Goal: Transaction & Acquisition: Purchase product/service

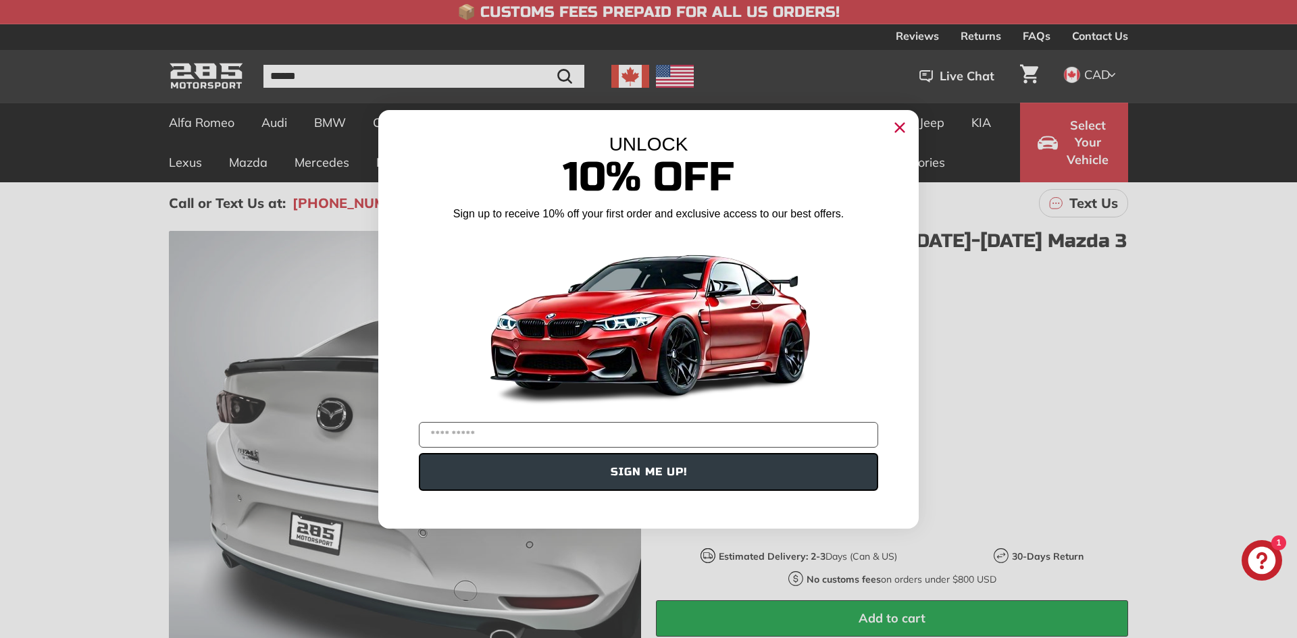
click at [894, 129] on circle "Close dialog" at bounding box center [899, 127] width 20 height 20
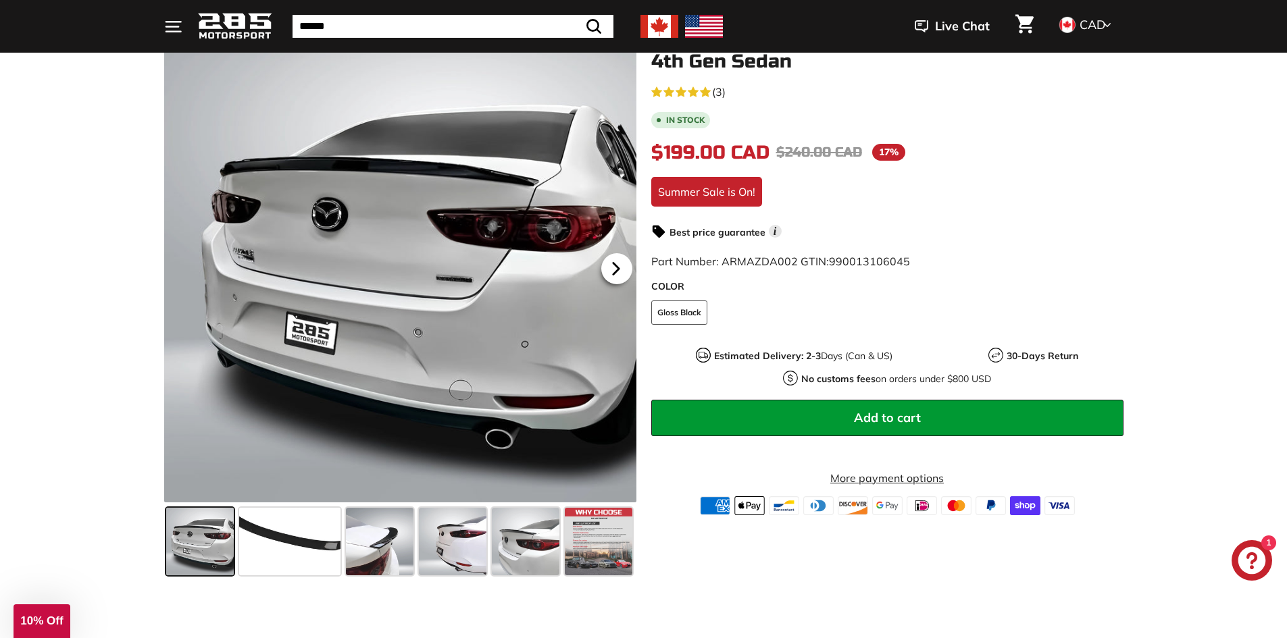
scroll to position [203, 0]
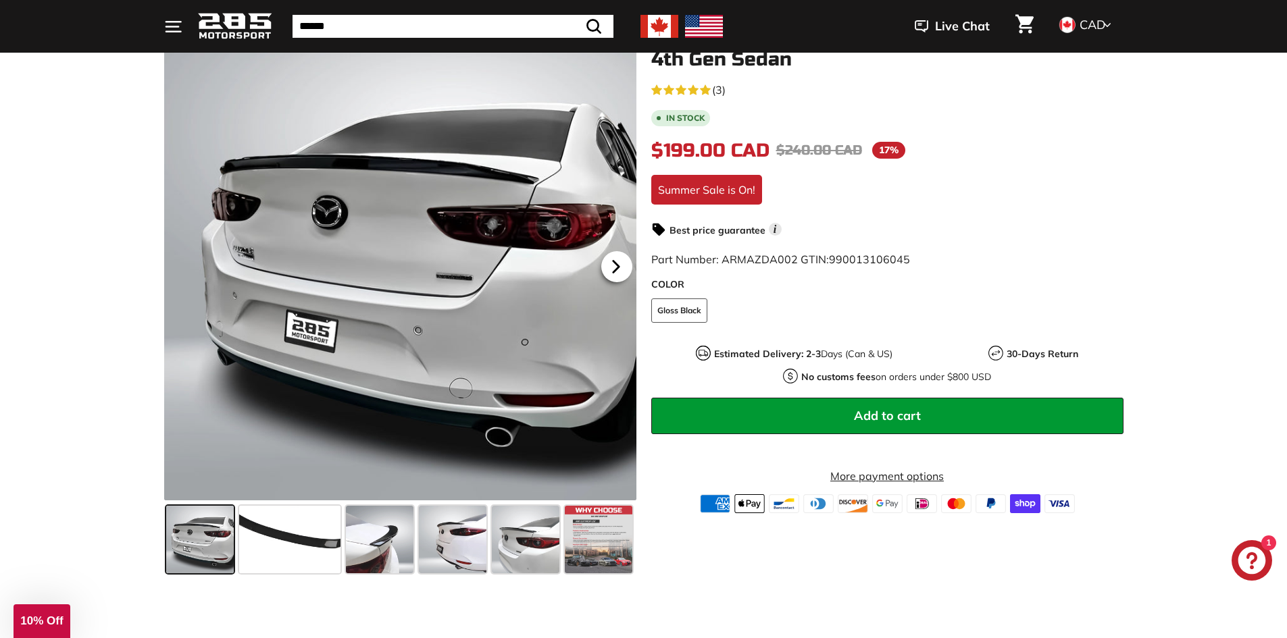
click at [620, 268] on icon at bounding box center [615, 266] width 31 height 31
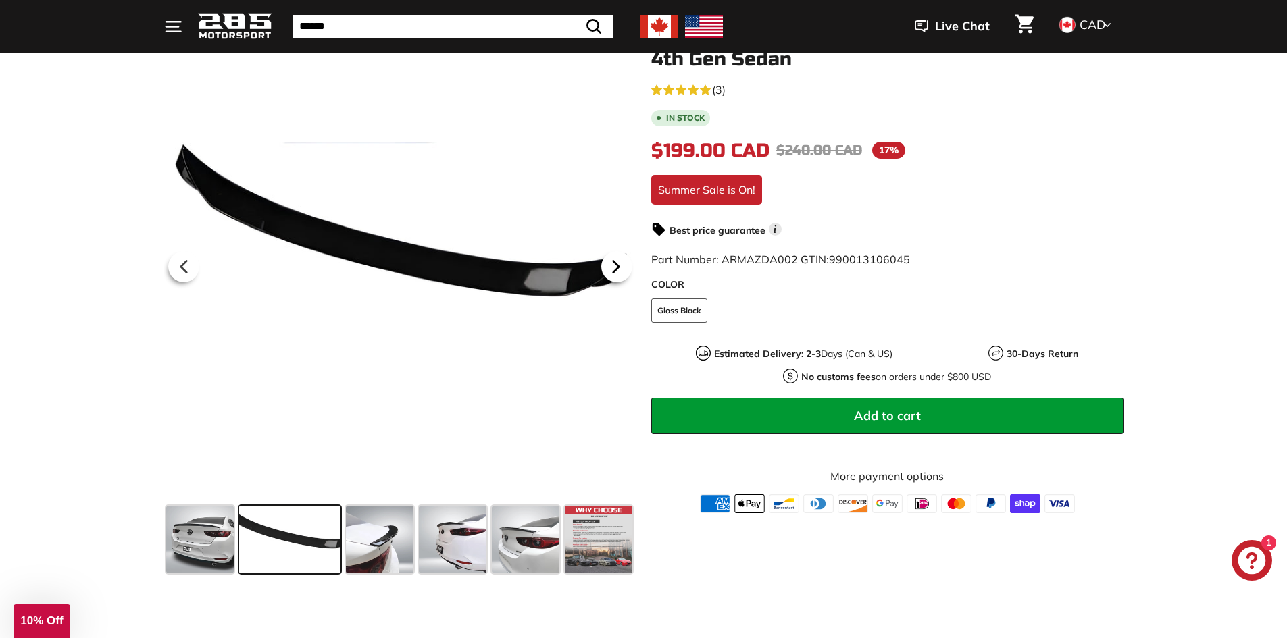
click at [620, 268] on icon at bounding box center [615, 266] width 31 height 31
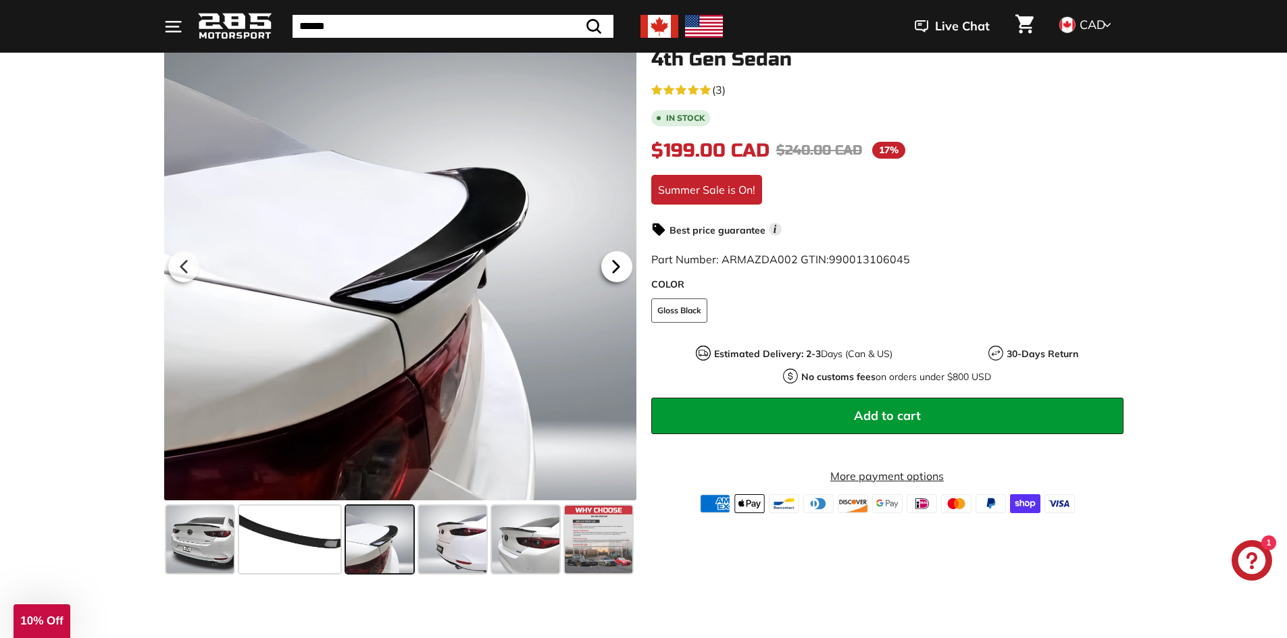
click at [620, 271] on icon at bounding box center [615, 266] width 31 height 31
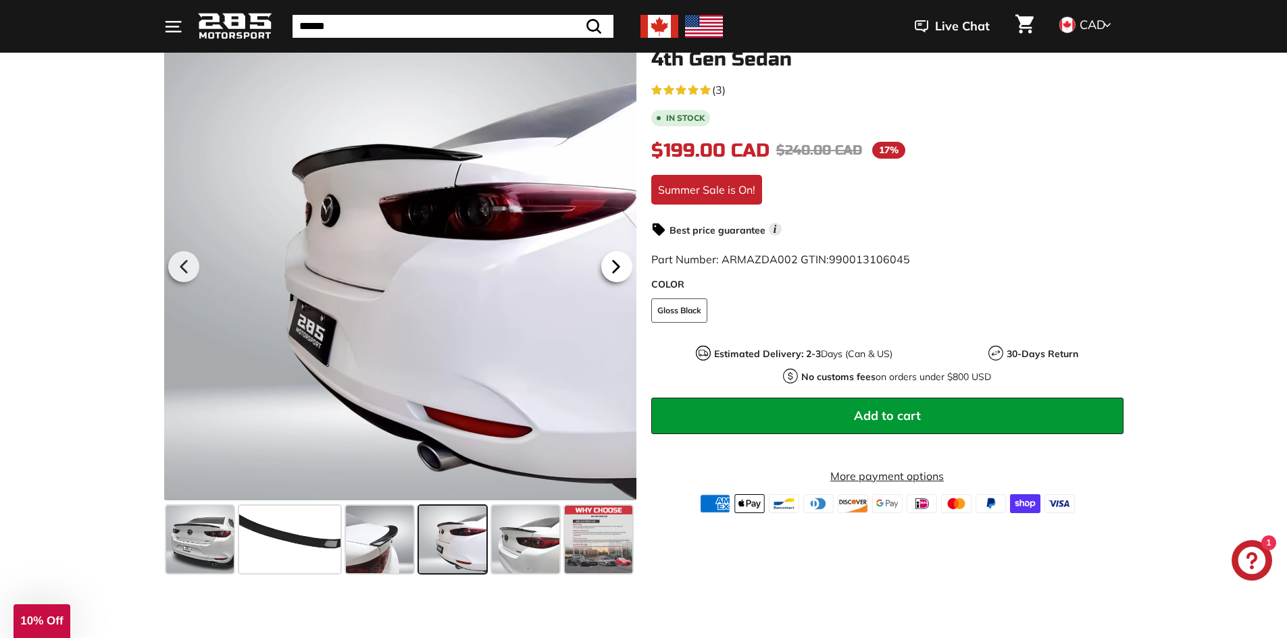
click at [620, 271] on icon at bounding box center [615, 266] width 31 height 31
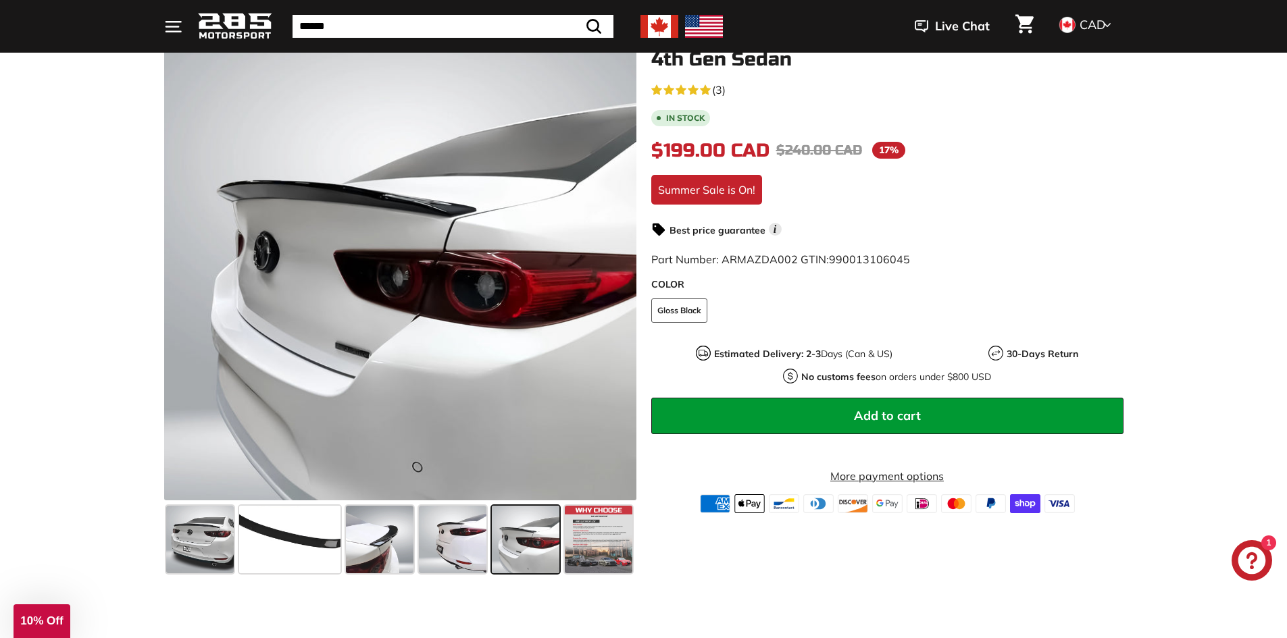
click at [620, 272] on icon at bounding box center [616, 266] width 31 height 31
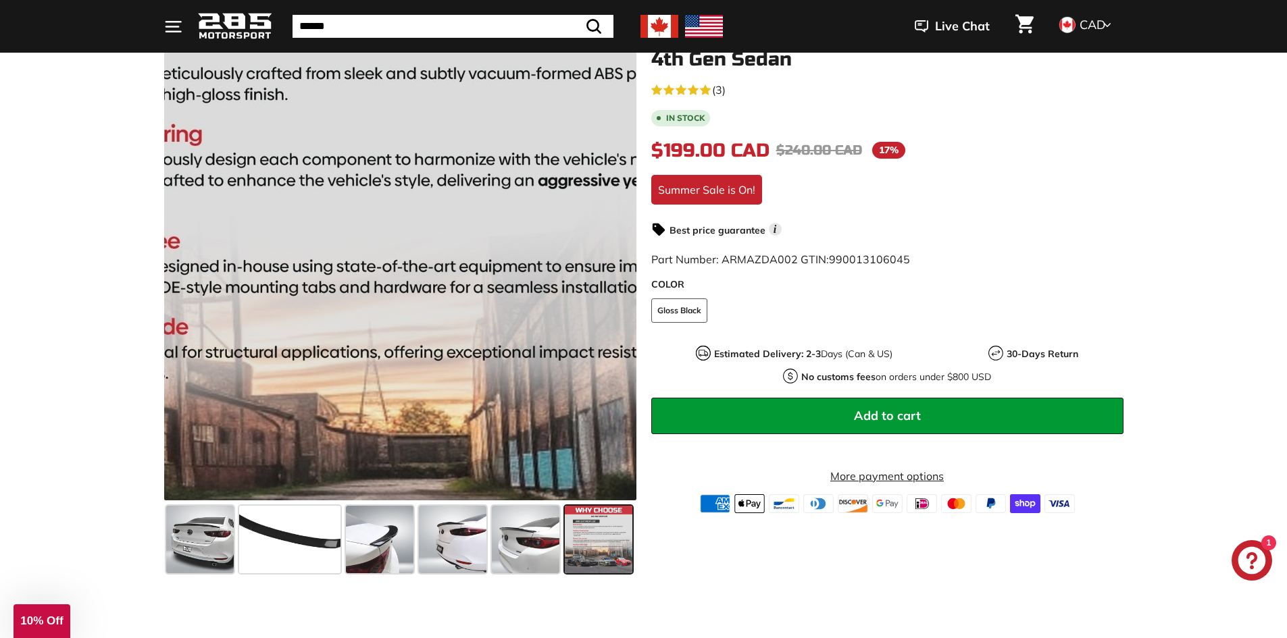
click at [620, 273] on div at bounding box center [400, 264] width 472 height 472
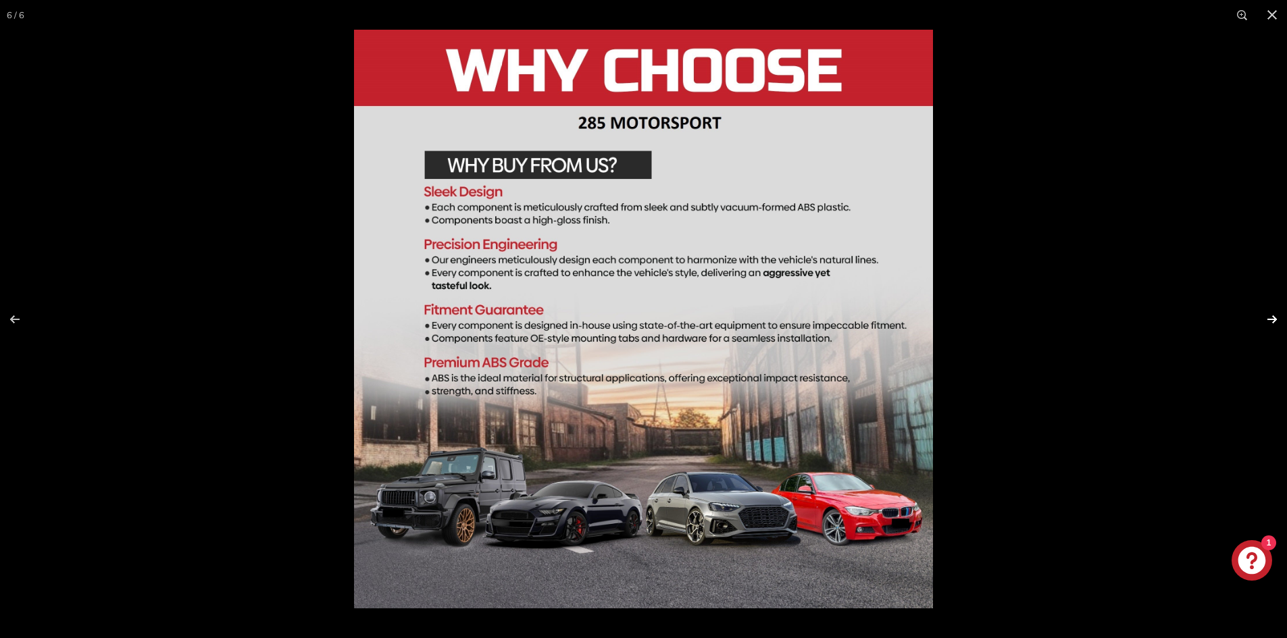
click at [1276, 319] on button at bounding box center [1262, 320] width 47 height 68
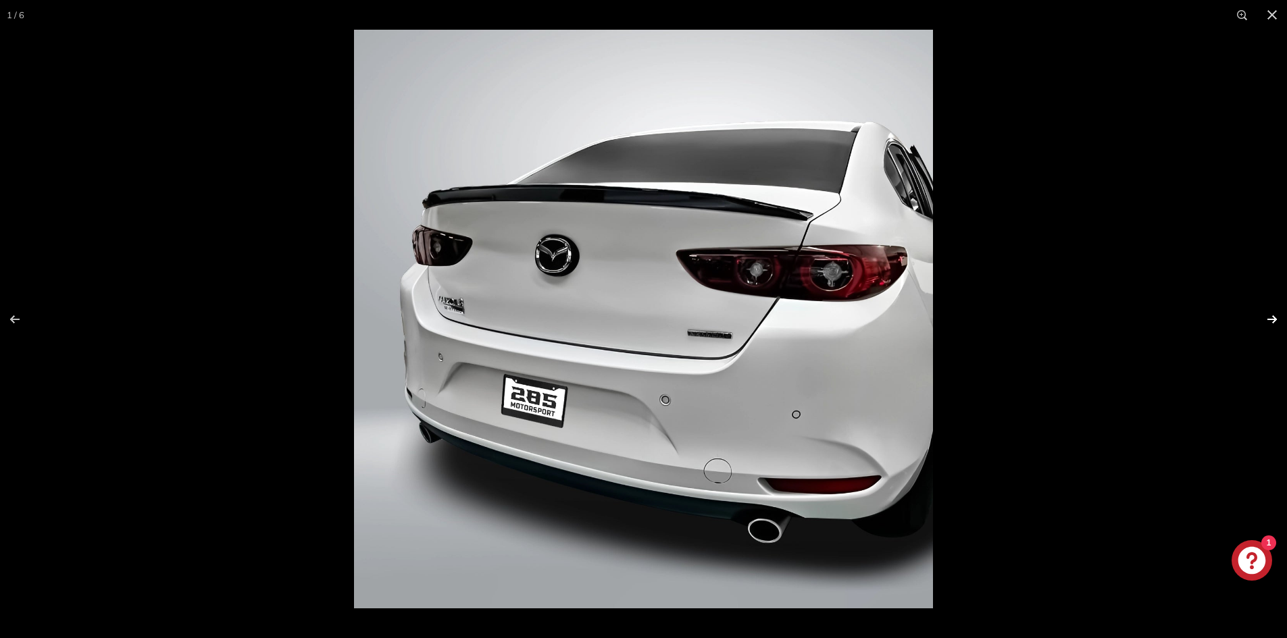
click at [1274, 321] on button at bounding box center [1262, 320] width 47 height 68
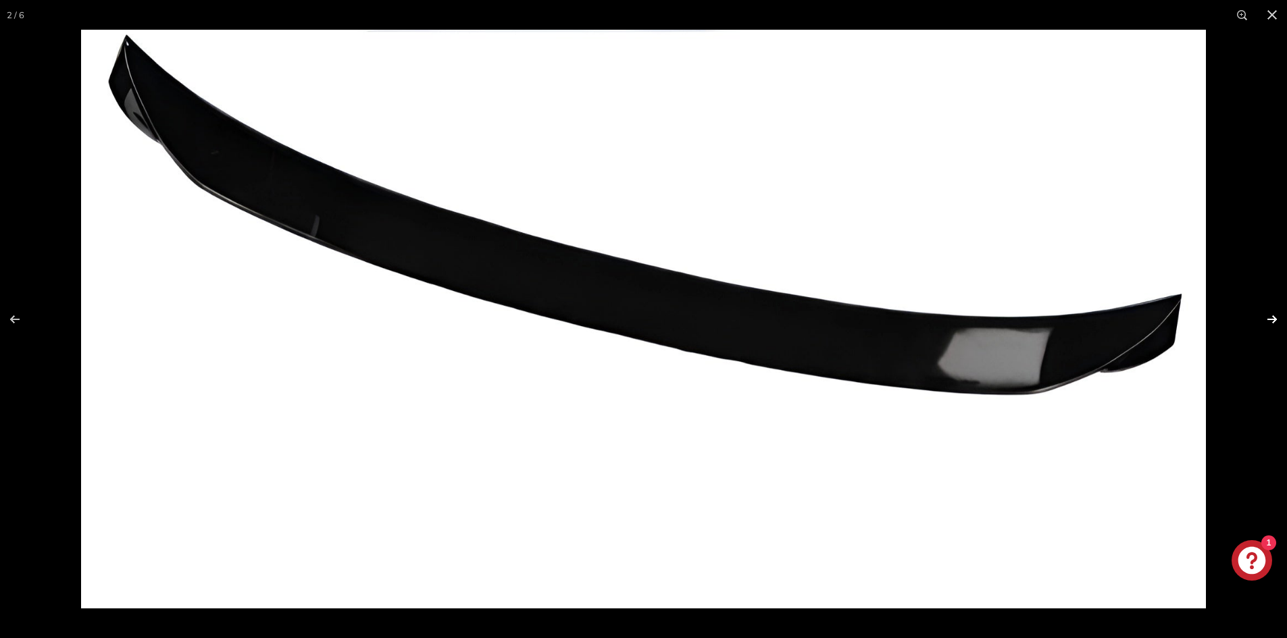
click at [1274, 321] on button at bounding box center [1262, 320] width 47 height 68
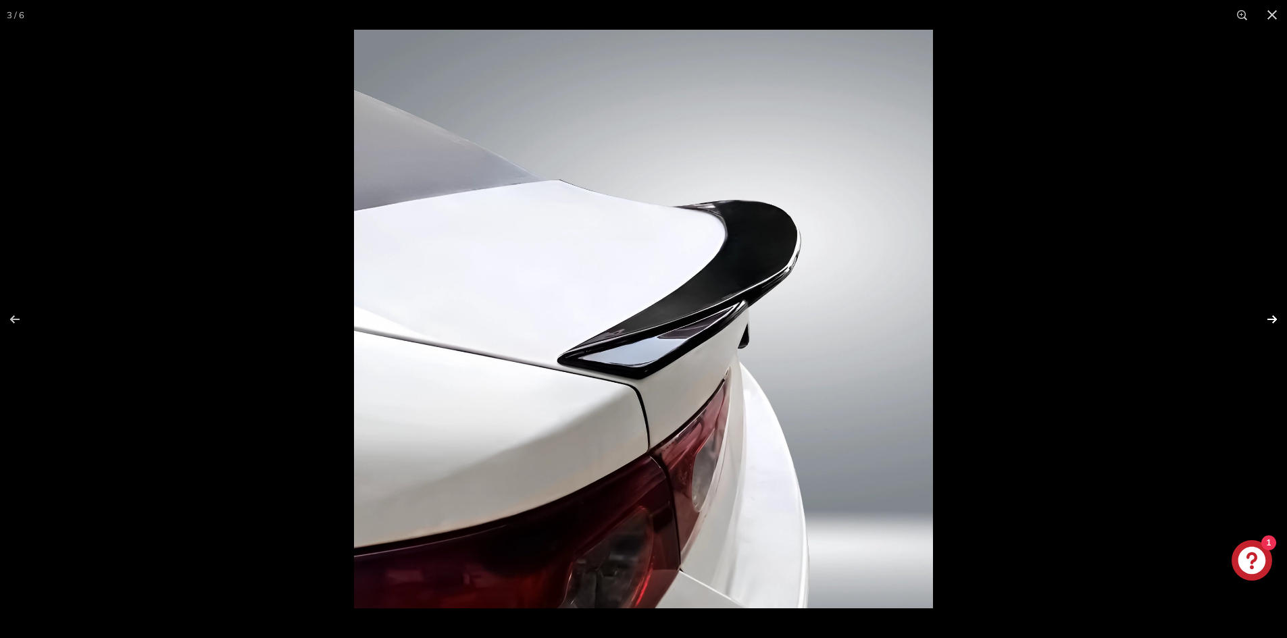
click at [1274, 321] on button at bounding box center [1262, 320] width 47 height 68
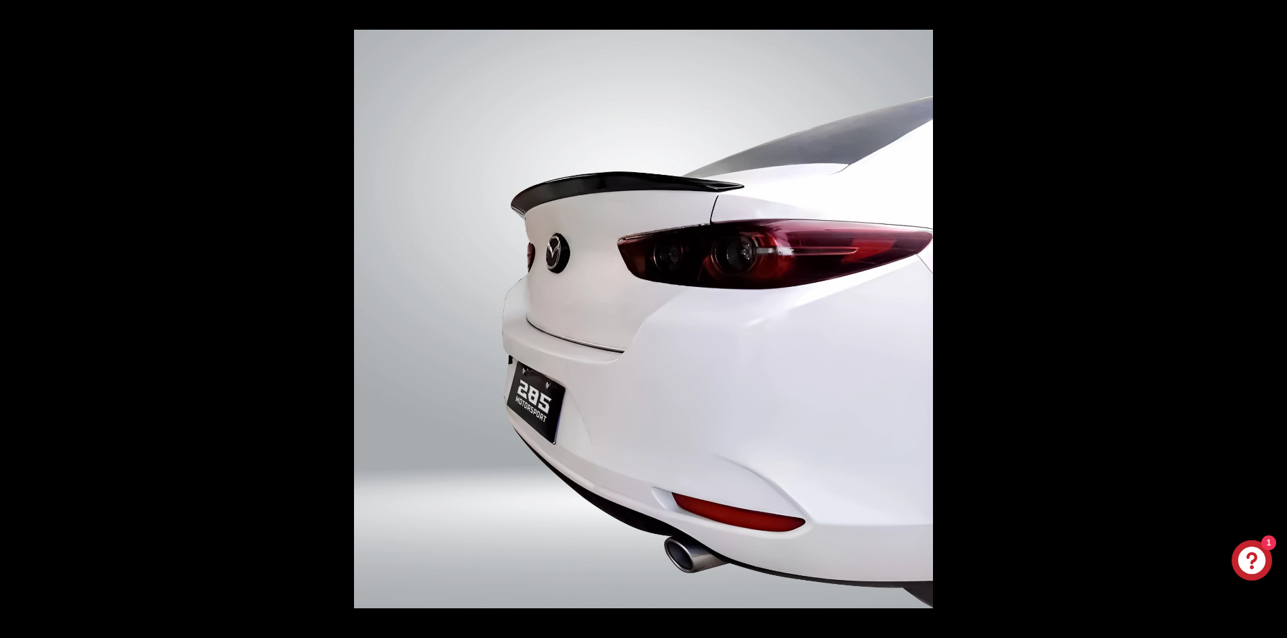
click at [1274, 321] on button at bounding box center [1262, 320] width 47 height 68
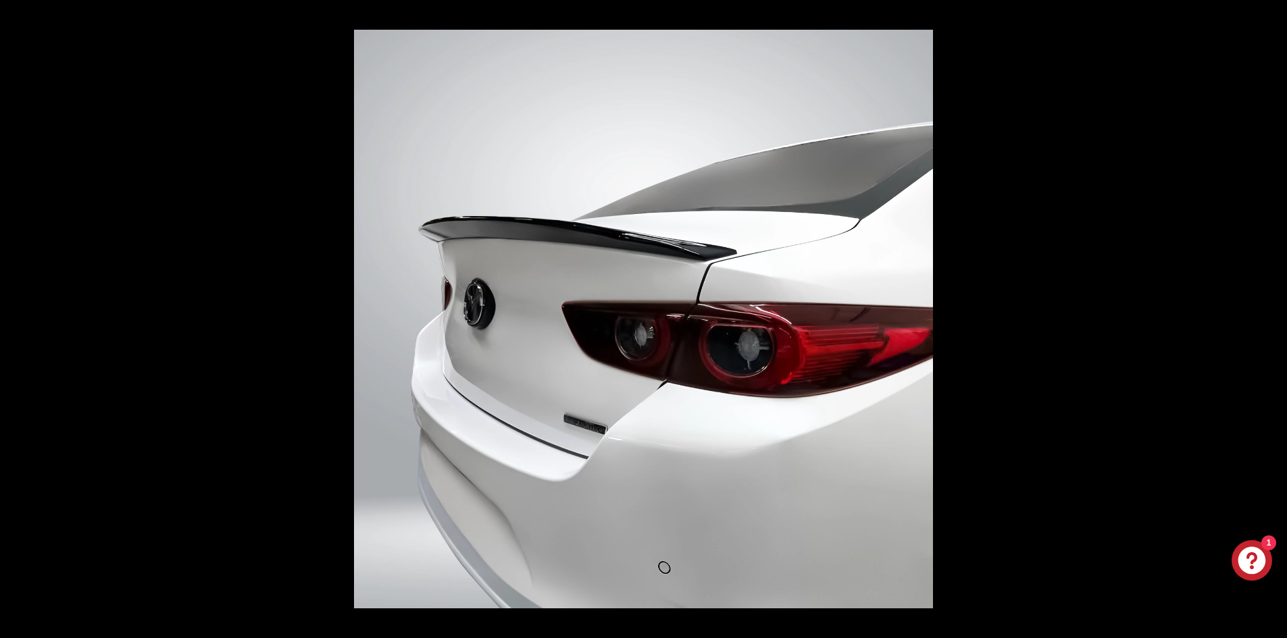
click at [1274, 321] on button at bounding box center [1262, 320] width 47 height 68
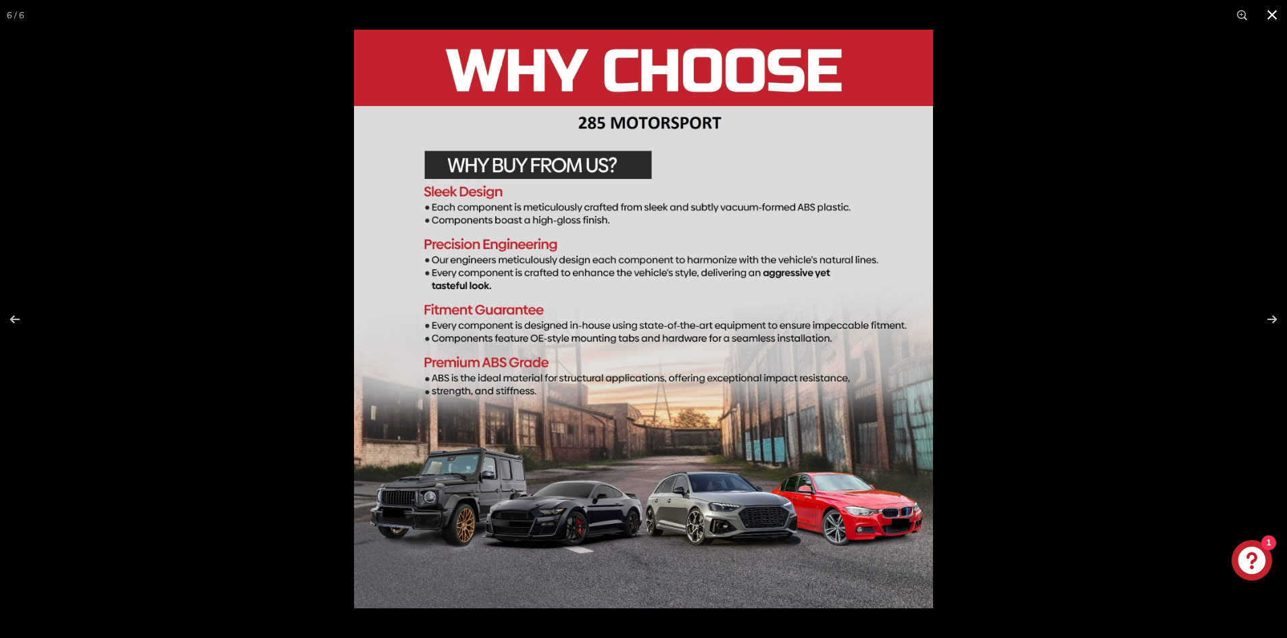
click at [1267, 16] on button at bounding box center [1272, 15] width 30 height 30
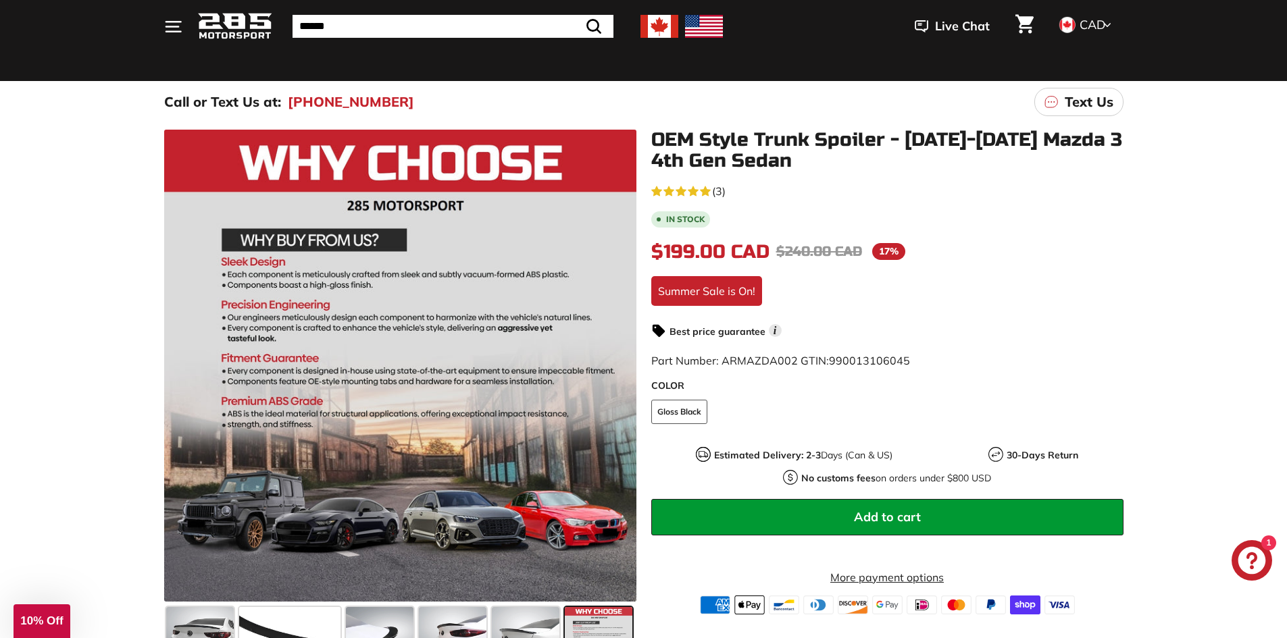
scroll to position [68, 0]
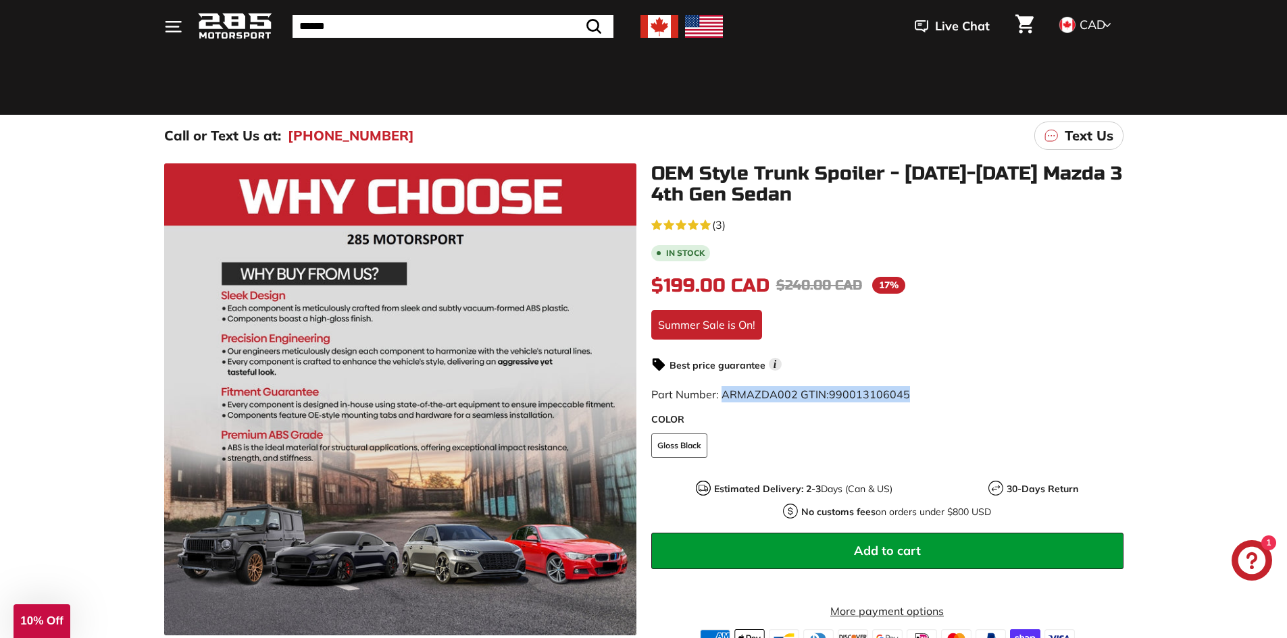
drag, startPoint x: 903, startPoint y: 398, endPoint x: 721, endPoint y: 400, distance: 181.7
click at [721, 400] on span "Part Number: ARMAZDA002 GTIN: 990013106045" at bounding box center [780, 395] width 259 height 14
copy span "ARMAZDA002 GTIN: 990013106045"
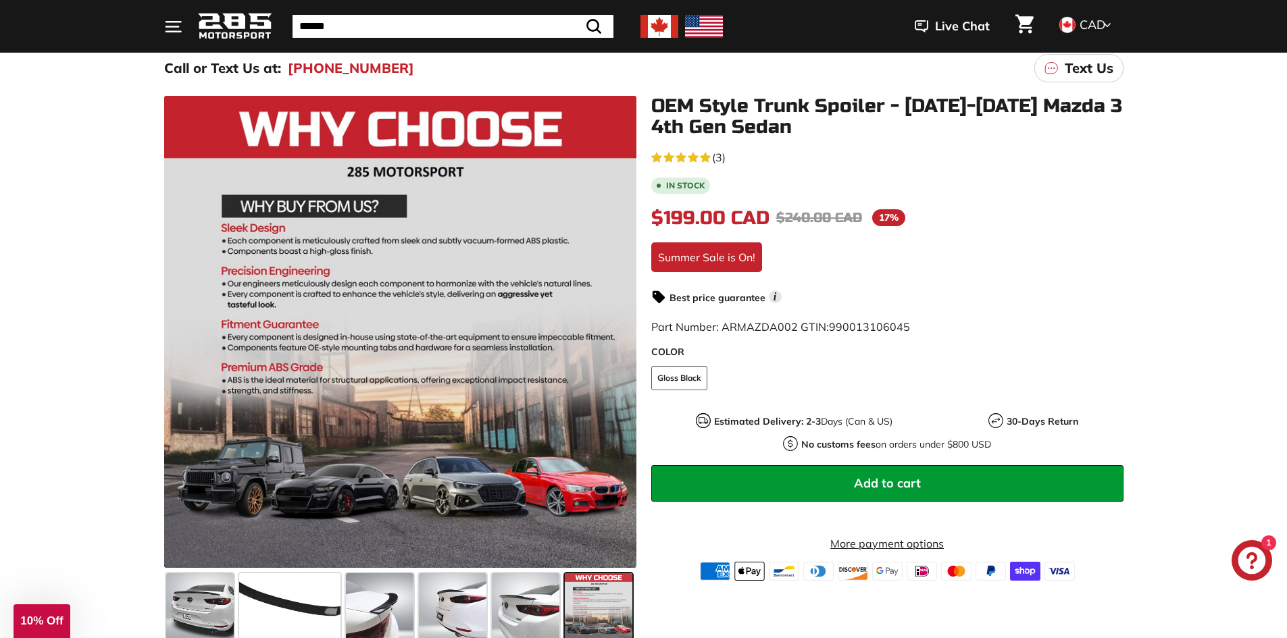
click at [884, 376] on fieldset "COLOR Gloss Black" at bounding box center [887, 385] width 472 height 38
drag, startPoint x: 905, startPoint y: 324, endPoint x: 829, endPoint y: 333, distance: 76.8
click at [829, 333] on span "990013106045" at bounding box center [869, 327] width 81 height 14
copy span "990013106045"
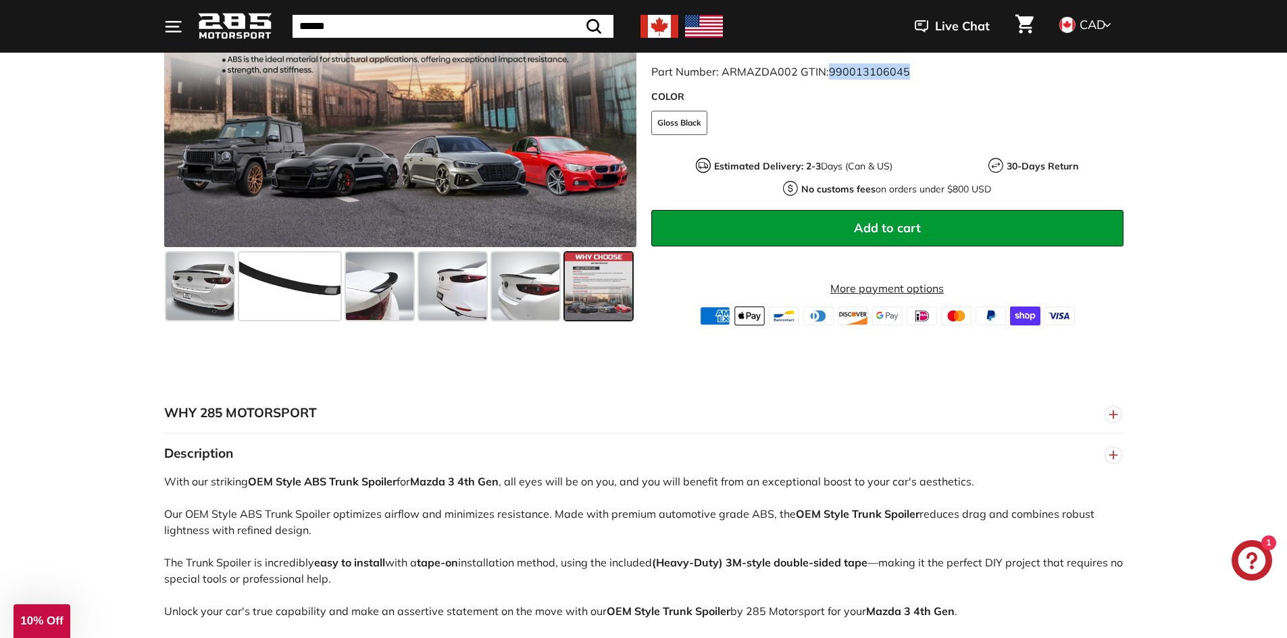
scroll to position [540, 0]
